Goal: Navigation & Orientation: Find specific page/section

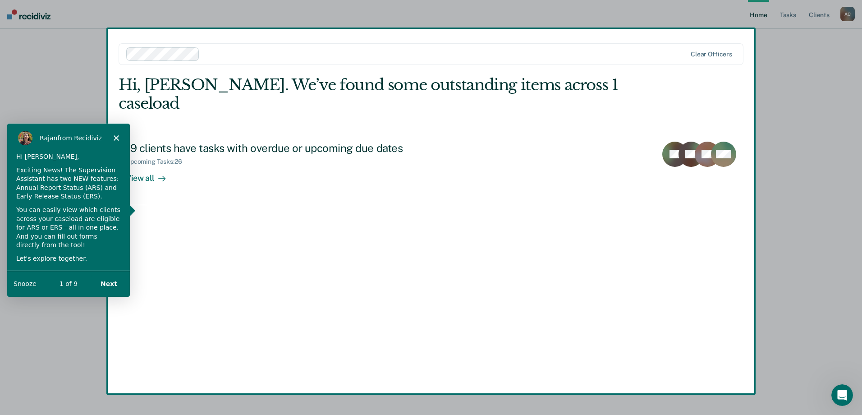
click at [778, 363] on div "Product tour overlay" at bounding box center [431, 207] width 862 height 415
drag, startPoint x: 158, startPoint y: 229, endPoint x: 131, endPoint y: 201, distance: 39.2
click at [158, 225] on div "Product tour overlay" at bounding box center [431, 207] width 862 height 415
drag, startPoint x: 112, startPoint y: 153, endPoint x: 115, endPoint y: 171, distance: 18.3
click at [112, 152] on div "Hi [PERSON_NAME]," at bounding box center [68, 155] width 105 height 9
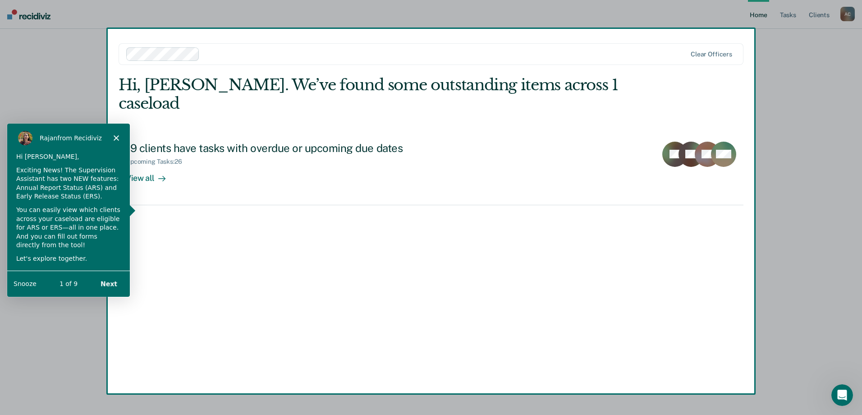
click at [117, 137] on icon "Close" at bounding box center [115, 136] width 5 height 5
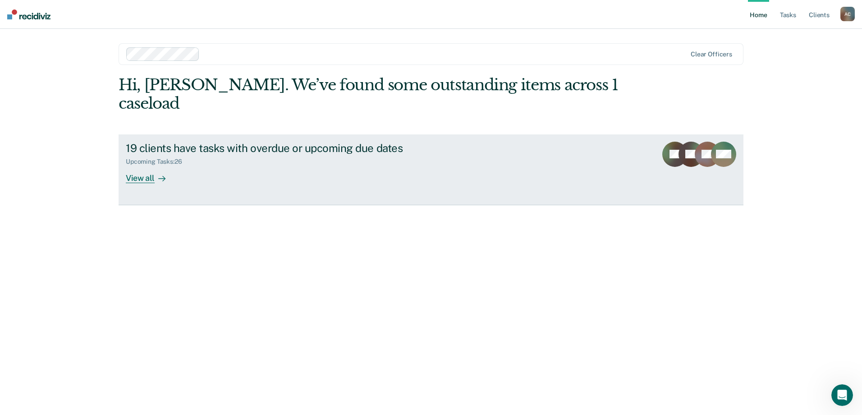
click at [147, 165] on div "View all" at bounding box center [151, 174] width 50 height 18
